Goal: Transaction & Acquisition: Book appointment/travel/reservation

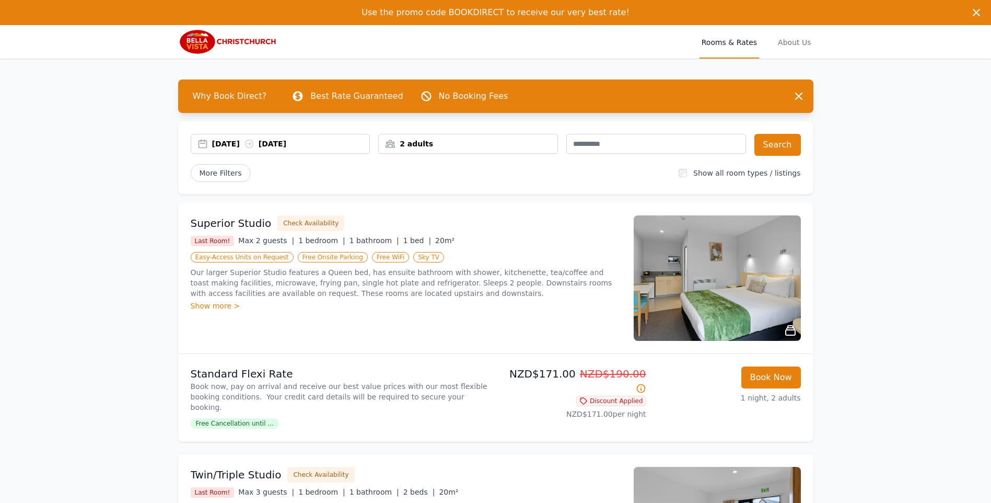
click at [473, 142] on div "2 adults" at bounding box center [468, 143] width 179 height 10
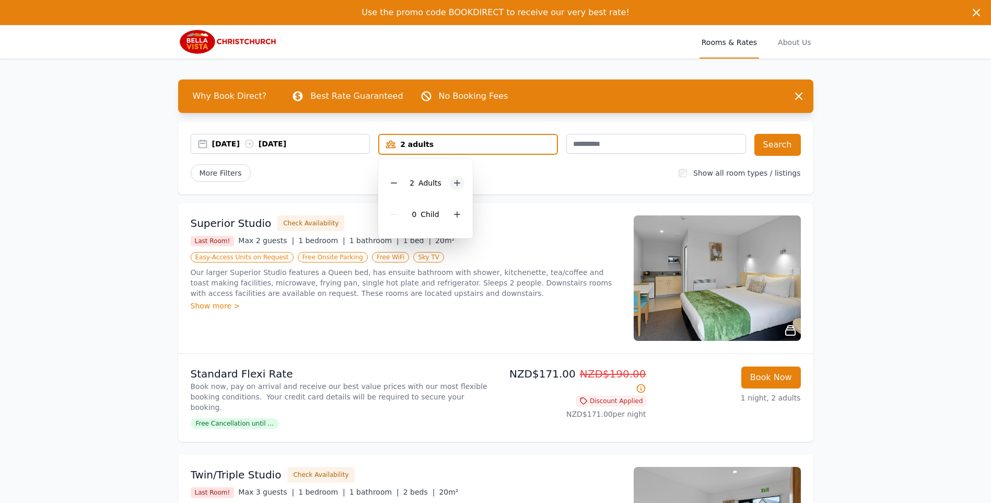
click at [455, 184] on icon at bounding box center [457, 183] width 8 height 8
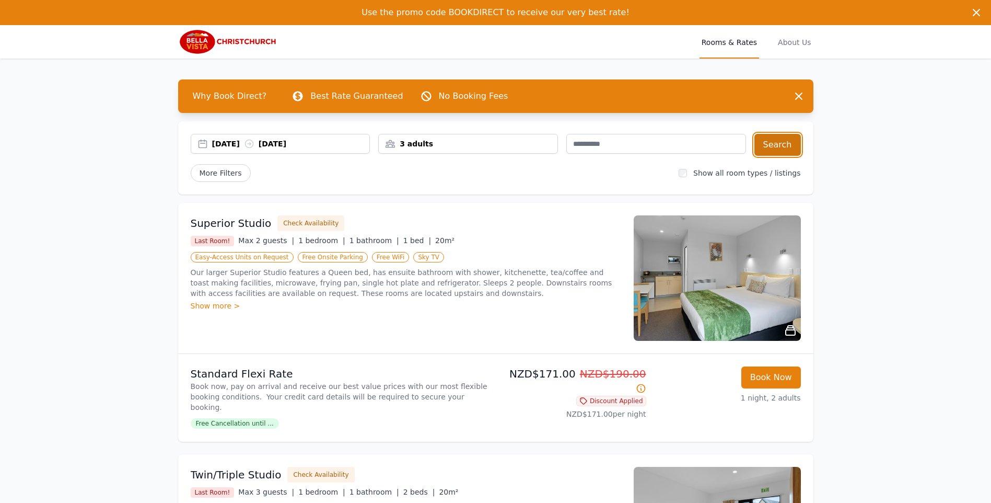
click at [783, 139] on button "Search" at bounding box center [778, 145] width 47 height 22
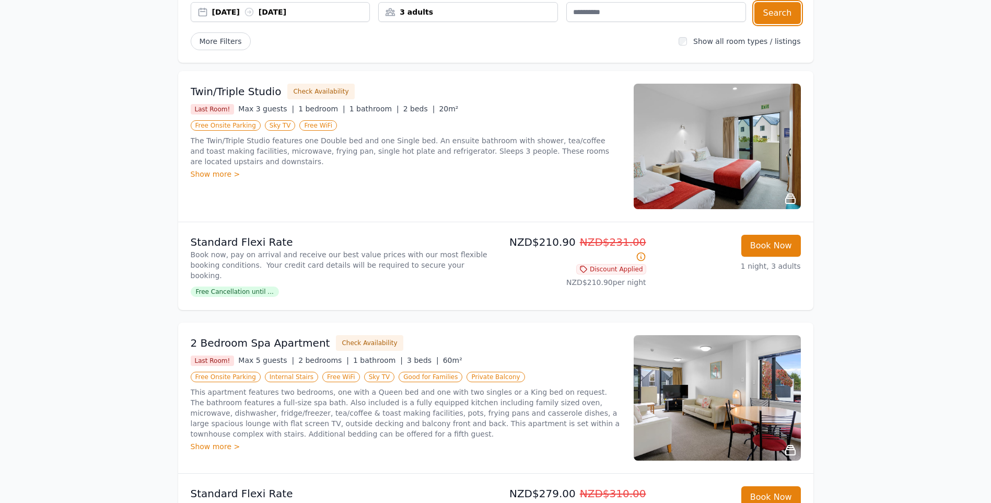
scroll to position [209, 0]
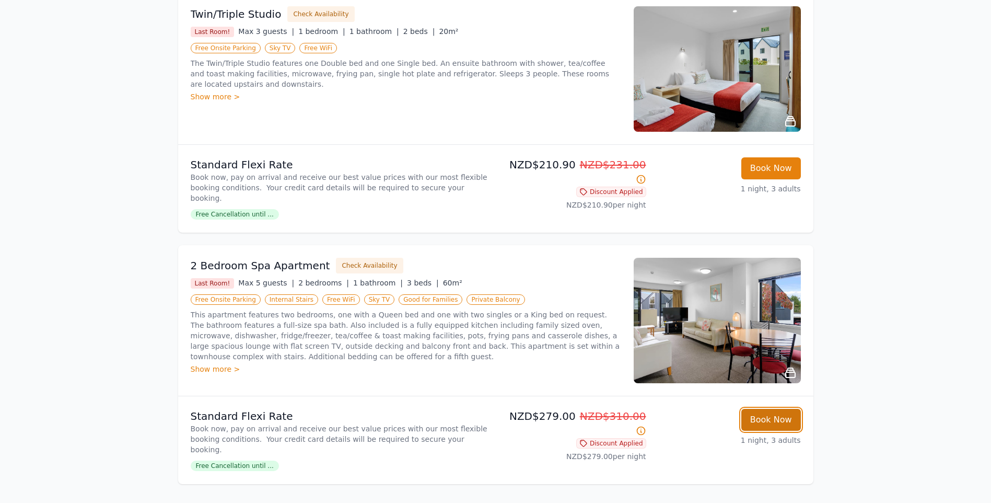
click at [774, 409] on button "Book Now" at bounding box center [771, 420] width 60 height 22
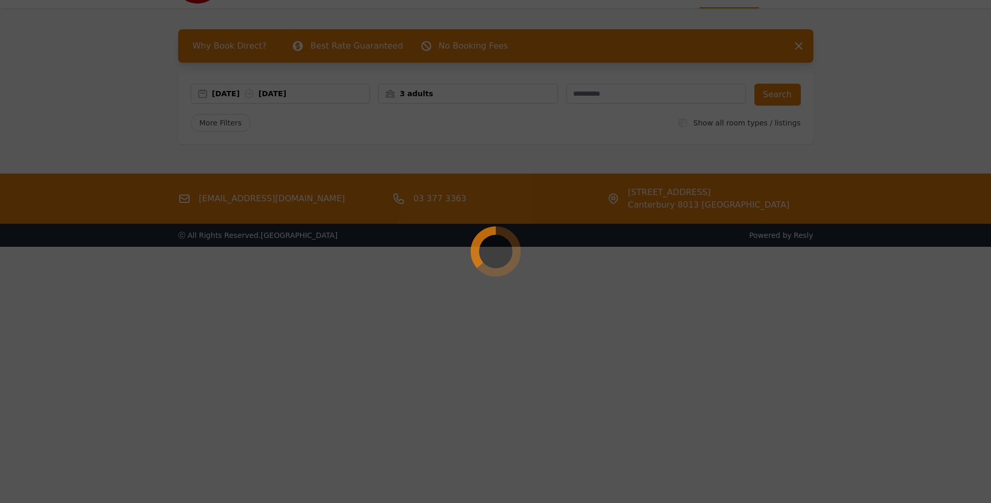
scroll to position [50, 0]
select select "**"
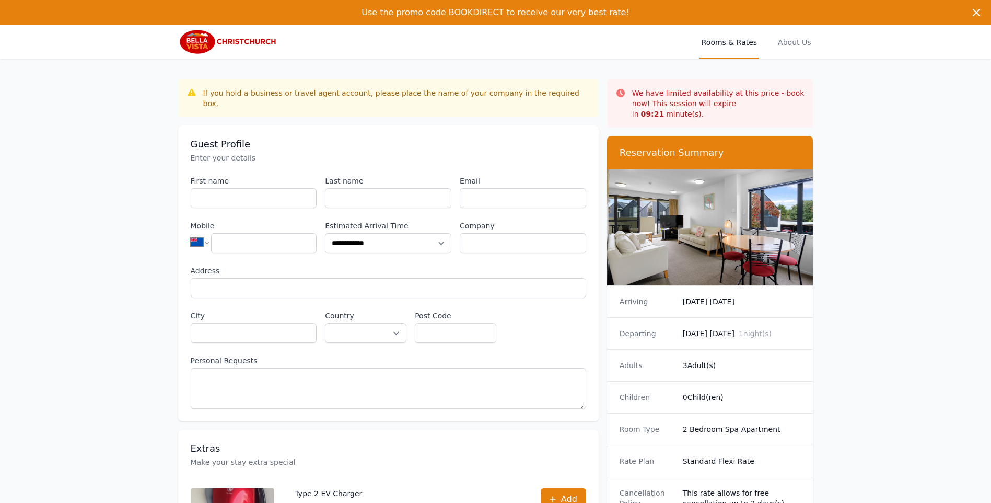
scroll to position [50, 0]
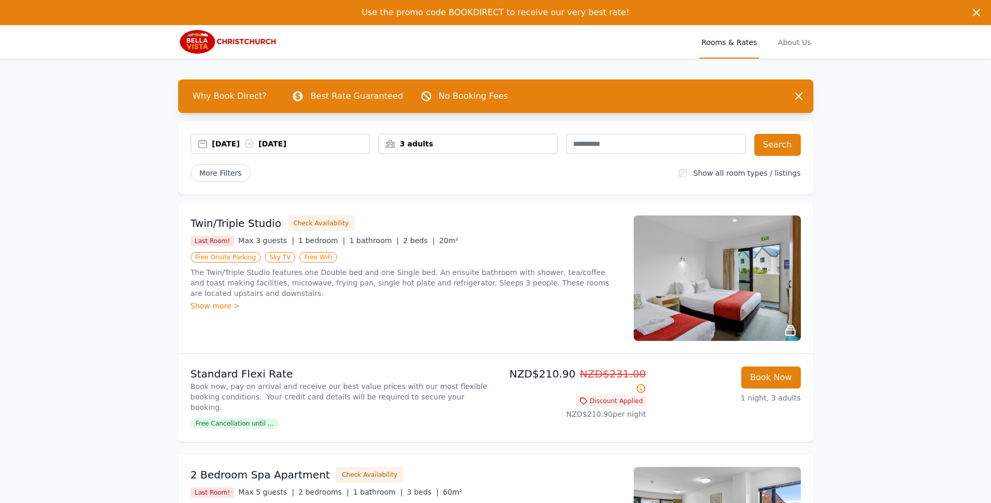
click at [301, 143] on div "[DATE] [DATE]" at bounding box center [291, 143] width 158 height 10
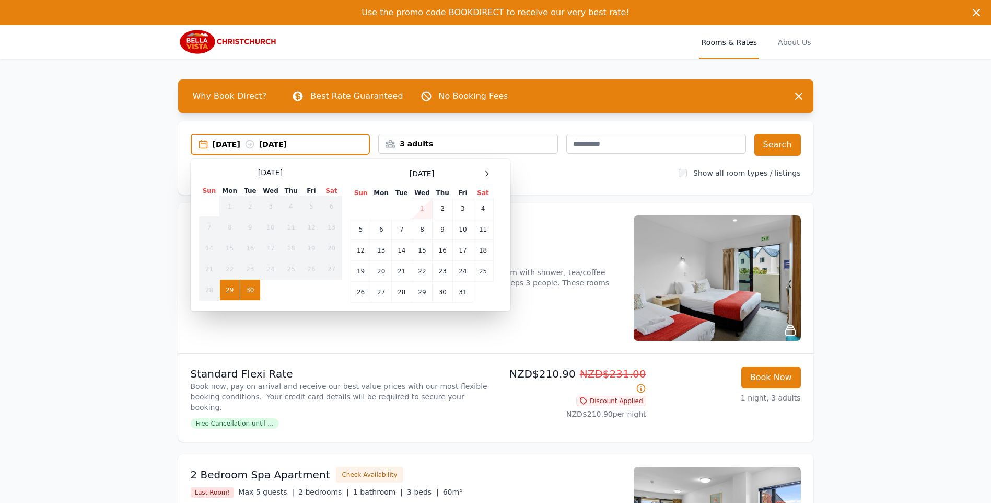
click at [423, 205] on td "1" at bounding box center [422, 208] width 20 height 21
click at [231, 288] on td "29" at bounding box center [229, 290] width 20 height 21
click at [241, 288] on td "30" at bounding box center [250, 290] width 20 height 21
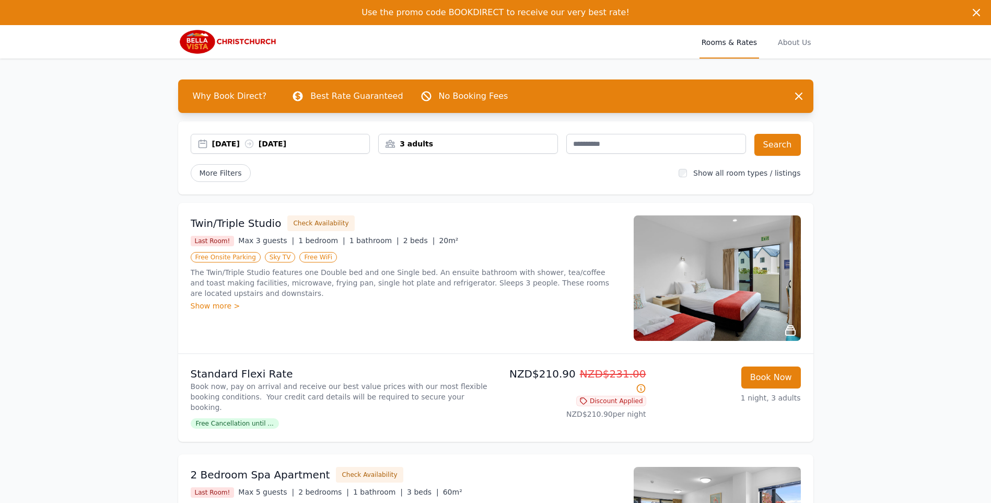
click at [239, 140] on div "[DATE] [DATE]" at bounding box center [291, 143] width 158 height 10
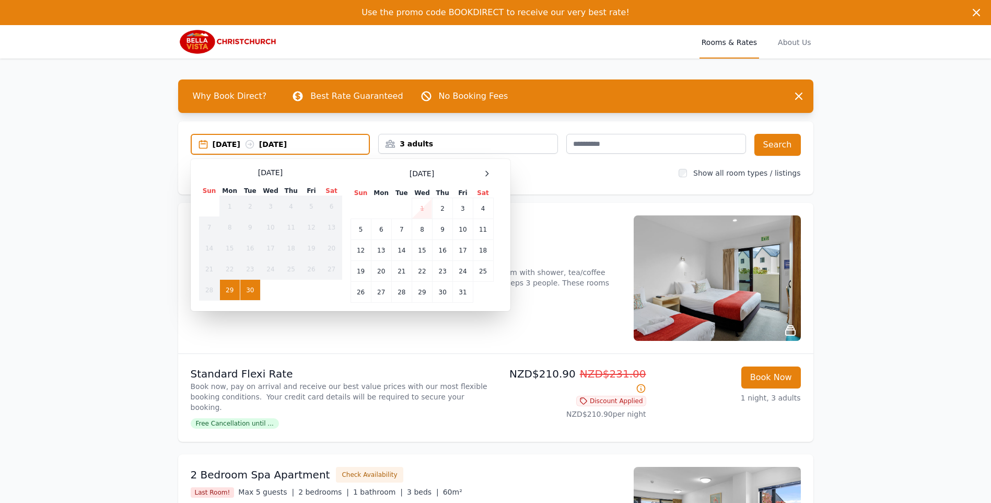
click at [421, 207] on td "1" at bounding box center [422, 208] width 20 height 21
click at [232, 291] on td "29" at bounding box center [229, 290] width 20 height 21
click at [245, 287] on td "30" at bounding box center [250, 290] width 20 height 21
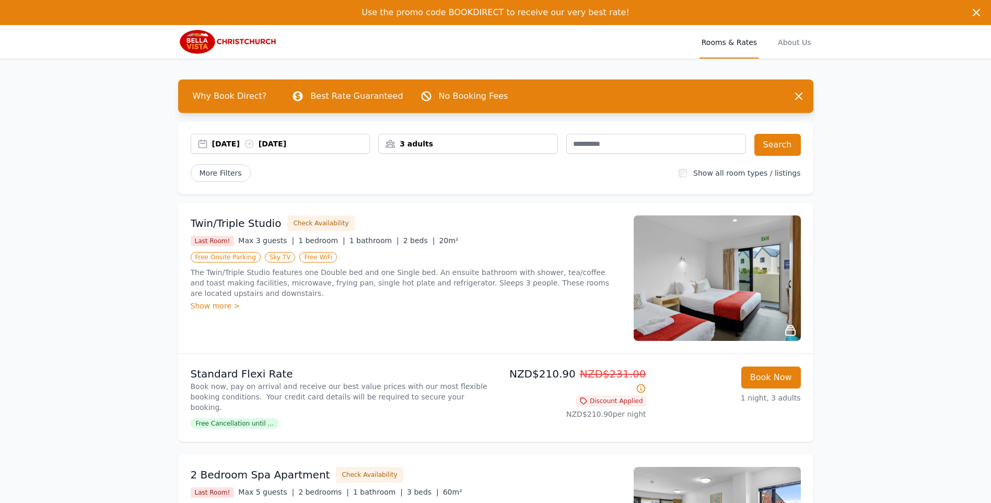
click at [224, 142] on div "[DATE] [DATE]" at bounding box center [291, 143] width 158 height 10
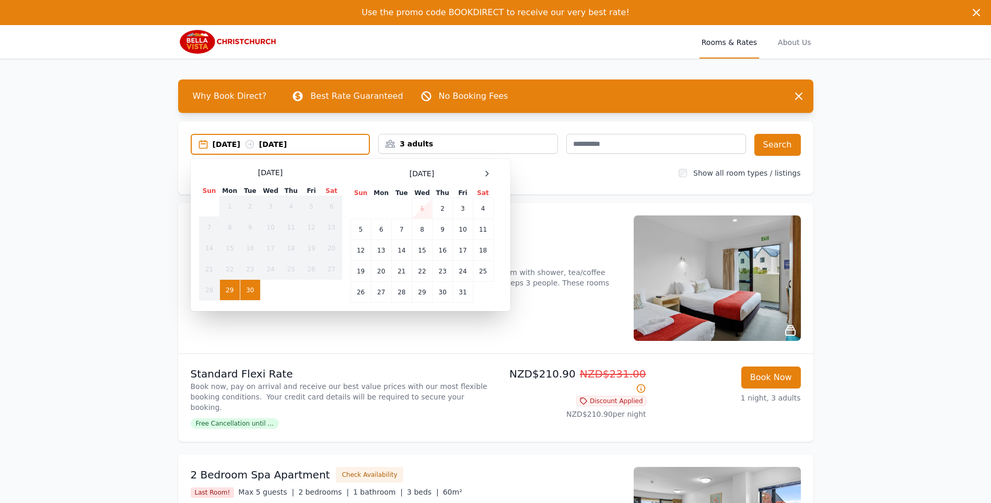
click at [417, 204] on td "1" at bounding box center [422, 208] width 20 height 21
click at [446, 210] on td "2" at bounding box center [443, 208] width 20 height 21
click at [431, 210] on td "1" at bounding box center [422, 208] width 20 height 21
click at [439, 212] on td "2" at bounding box center [443, 208] width 20 height 21
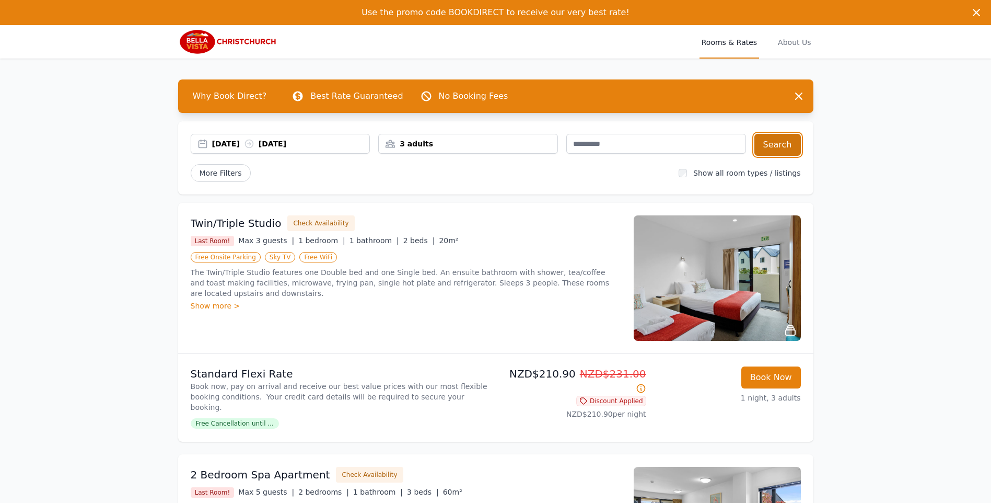
click at [776, 141] on button "Search" at bounding box center [778, 145] width 47 height 22
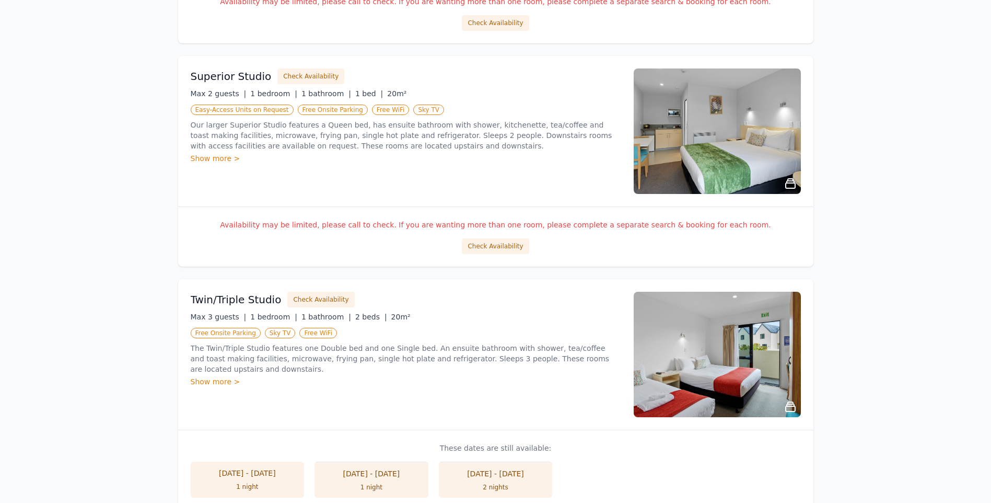
scroll to position [1157, 0]
